Goal: Task Accomplishment & Management: Manage account settings

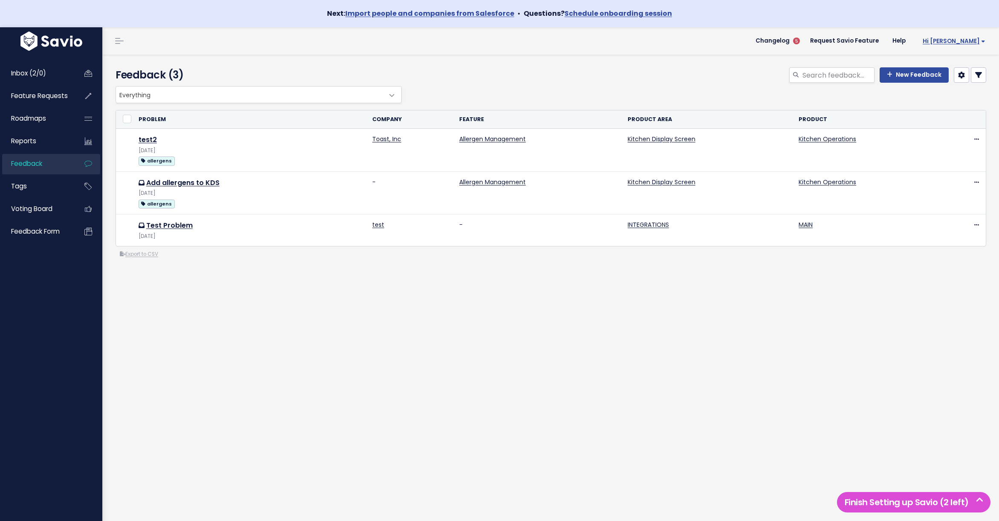
click at [971, 40] on span "Hi [PERSON_NAME]" at bounding box center [954, 41] width 63 height 6
click at [944, 67] on link "Vault Settings" at bounding box center [957, 66] width 63 height 17
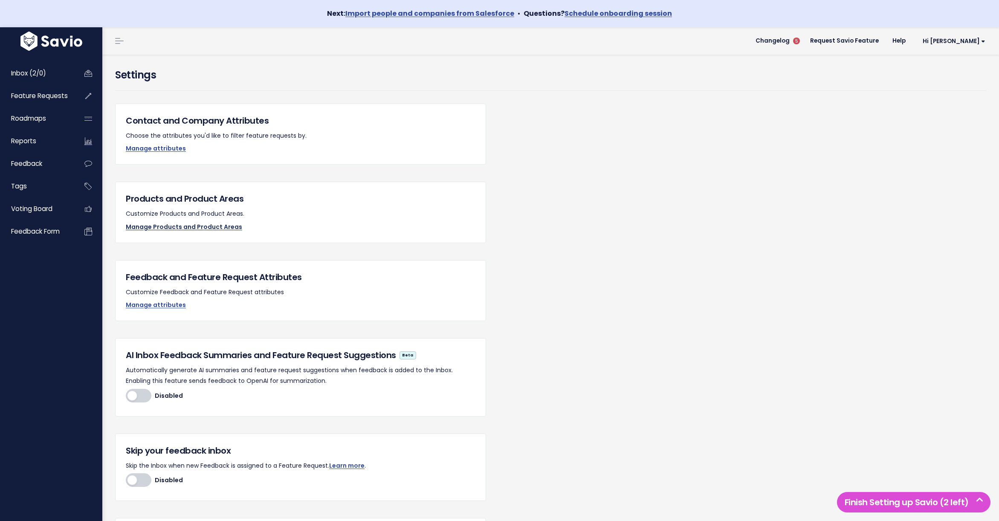
click at [162, 227] on link "Manage Products and Product Areas" at bounding box center [184, 227] width 116 height 9
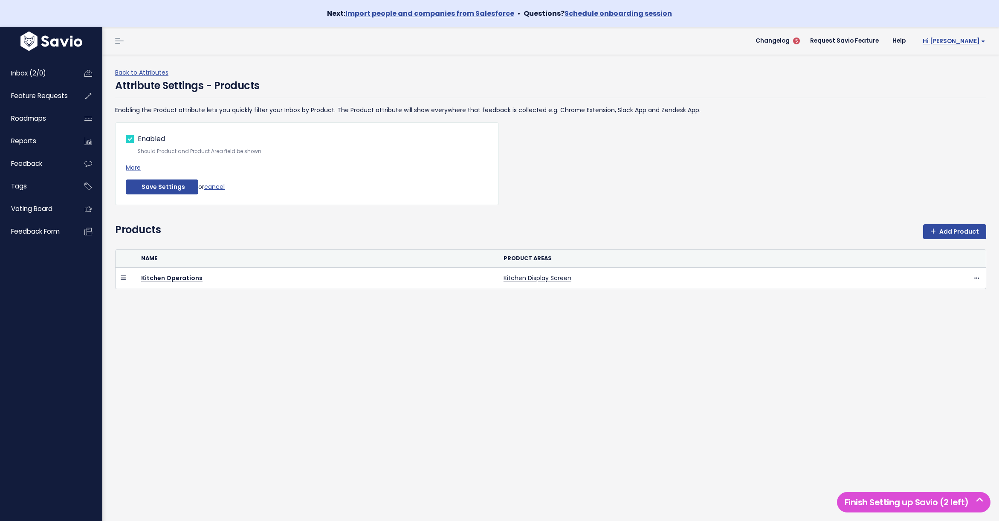
click at [961, 40] on span "Hi [PERSON_NAME]" at bounding box center [954, 41] width 63 height 6
click at [956, 164] on link "Logout" at bounding box center [957, 165] width 63 height 17
